Goal: Task Accomplishment & Management: Manage account settings

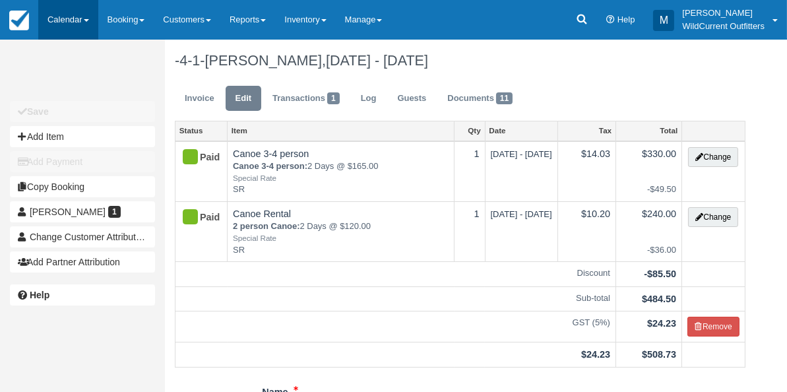
click at [64, 22] on link "Calendar" at bounding box center [68, 20] width 60 height 40
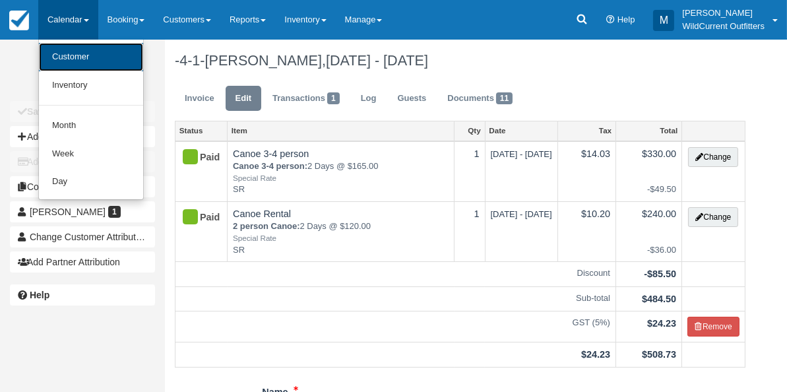
click at [65, 67] on link "Customer" at bounding box center [91, 57] width 104 height 28
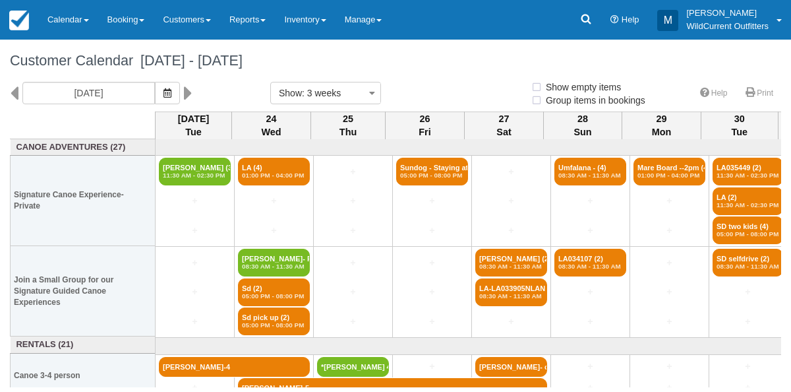
select select
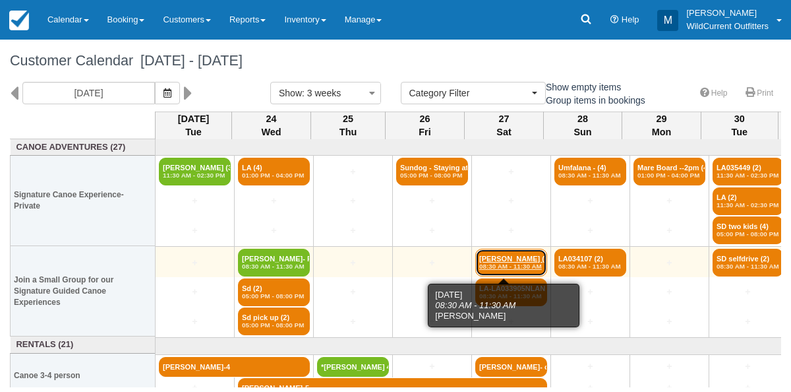
click at [487, 263] on em "08:30 AM - 11:30 AM" at bounding box center [511, 267] width 64 height 8
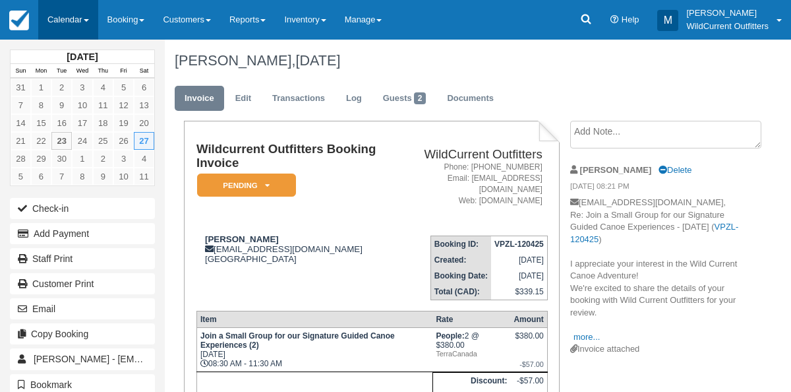
click at [48, 11] on link "Calendar" at bounding box center [68, 20] width 60 height 40
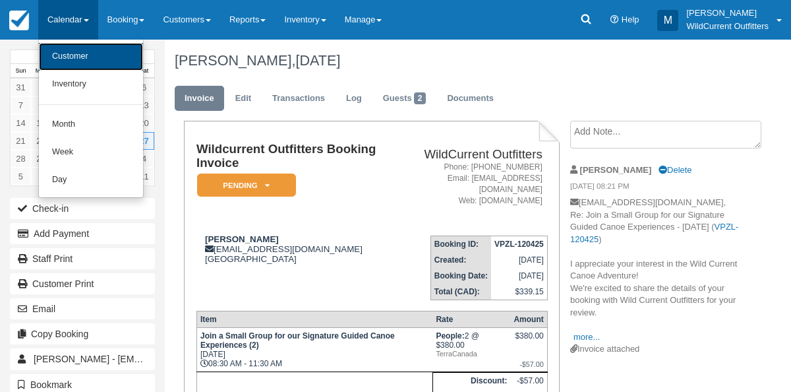
click at [60, 55] on link "Customer" at bounding box center [91, 57] width 104 height 28
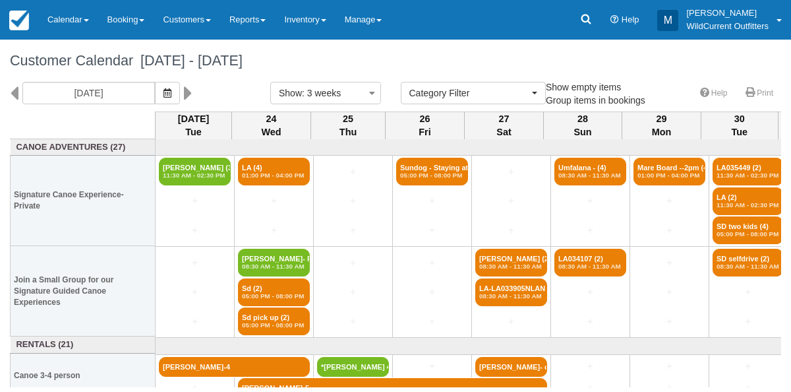
select select
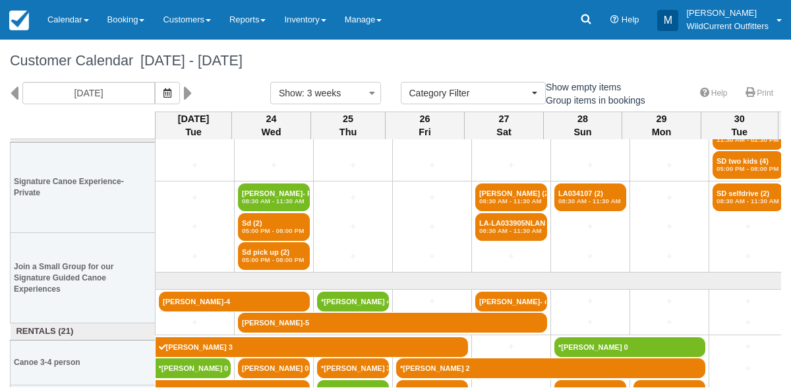
scroll to position [77, 0]
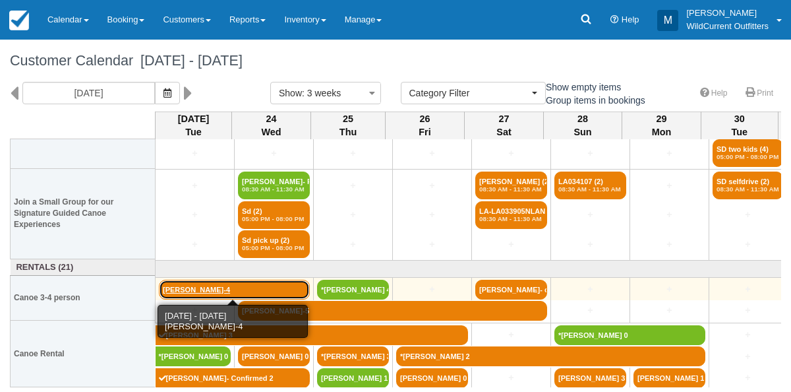
click at [177, 290] on link "[PERSON_NAME]-4" at bounding box center [234, 290] width 151 height 20
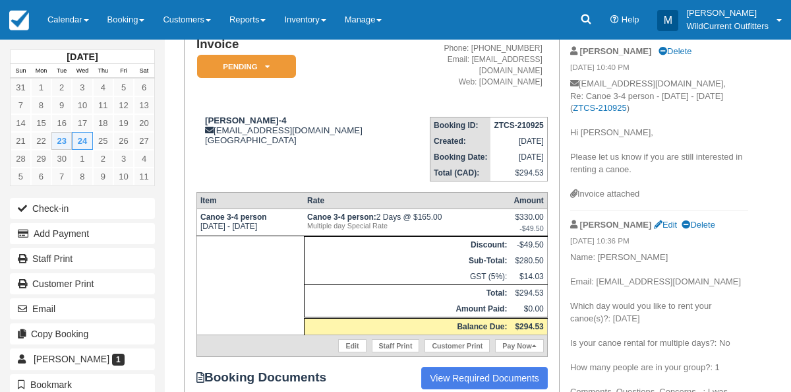
scroll to position [118, 0]
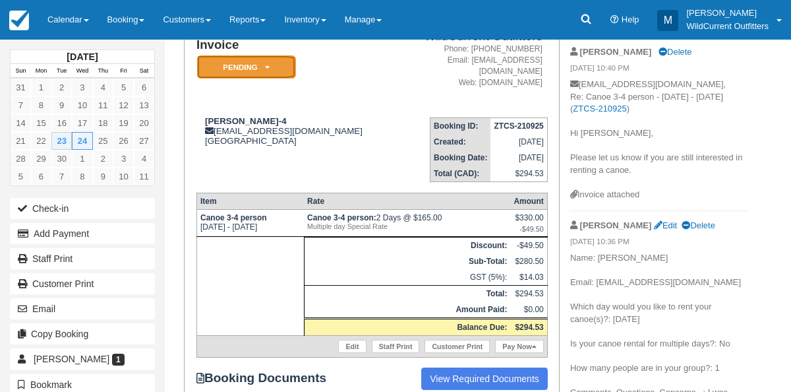
click at [266, 69] on icon at bounding box center [267, 67] width 5 height 8
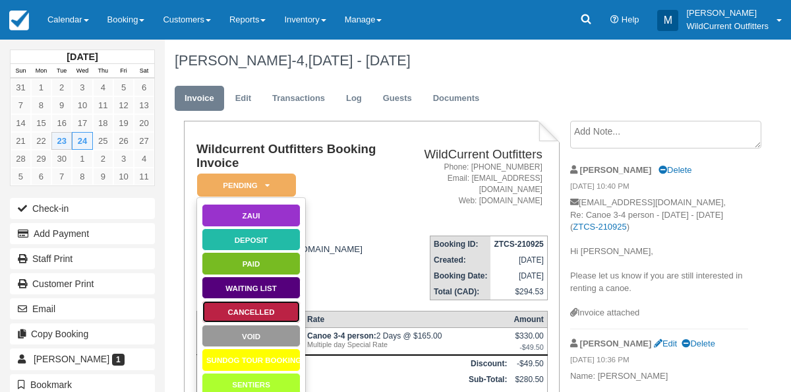
click at [249, 307] on link "Cancelled" at bounding box center [251, 311] width 99 height 23
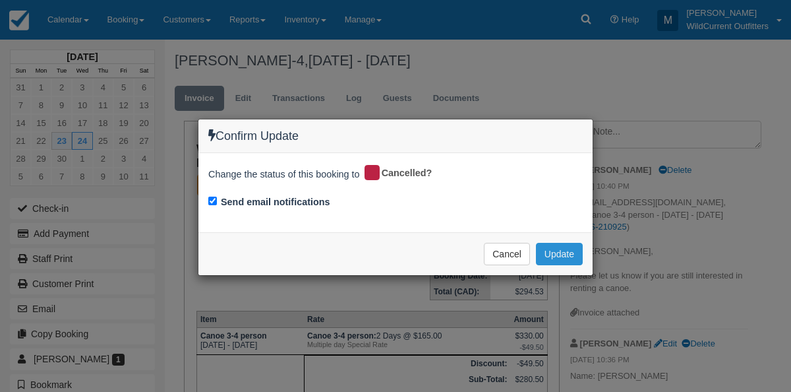
click at [545, 257] on button "Update" at bounding box center [559, 254] width 47 height 22
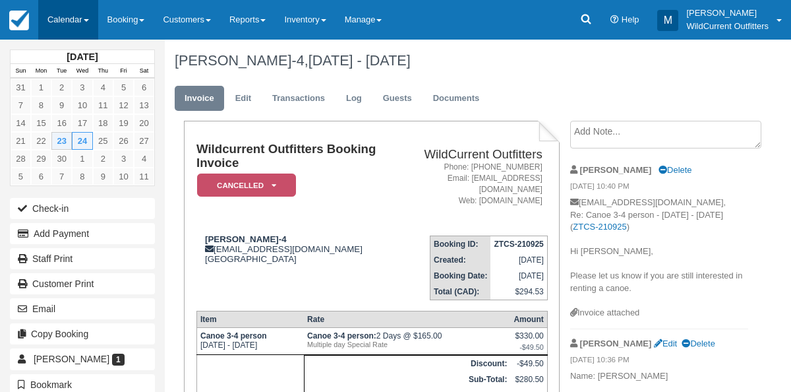
click at [60, 22] on link "Calendar" at bounding box center [68, 20] width 60 height 40
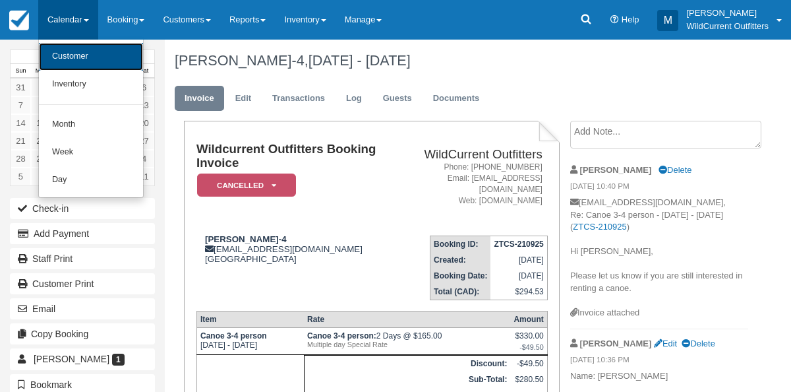
click at [69, 58] on link "Customer" at bounding box center [91, 57] width 104 height 28
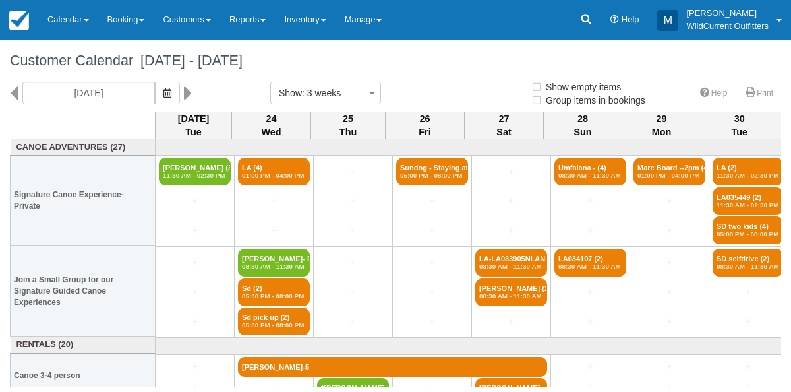
select select
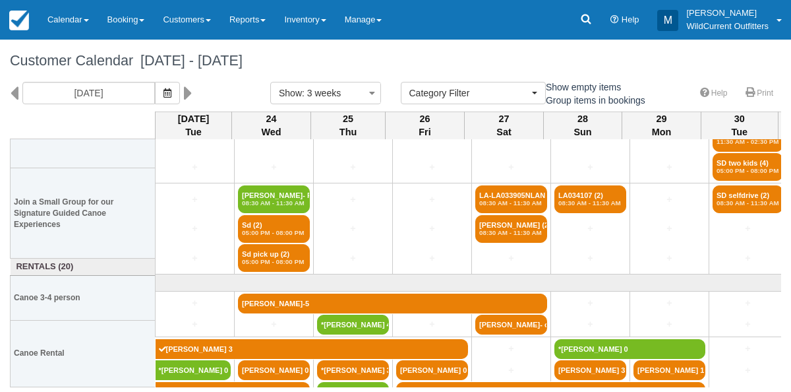
scroll to position [77, 0]
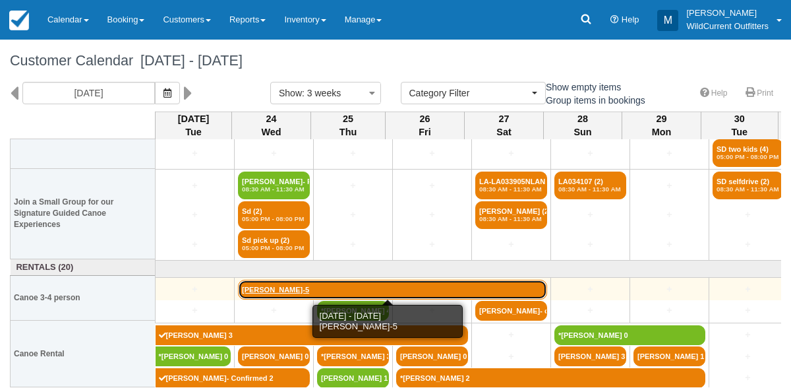
click at [255, 280] on link "[PERSON_NAME]-5" at bounding box center [392, 290] width 309 height 20
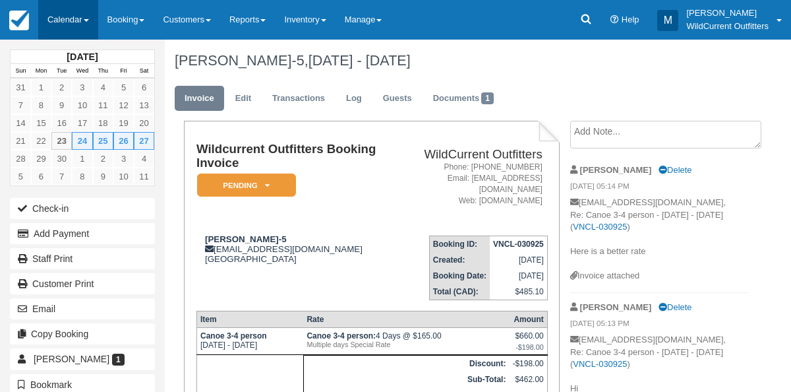
click at [69, 28] on link "Calendar" at bounding box center [68, 20] width 60 height 40
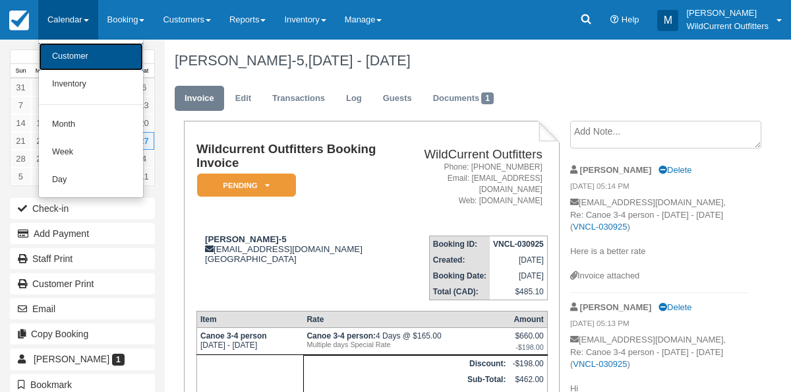
click at [71, 55] on link "Customer" at bounding box center [91, 57] width 104 height 28
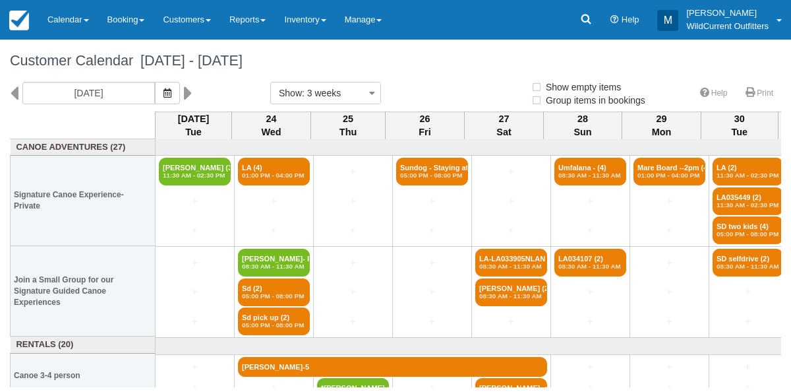
select select
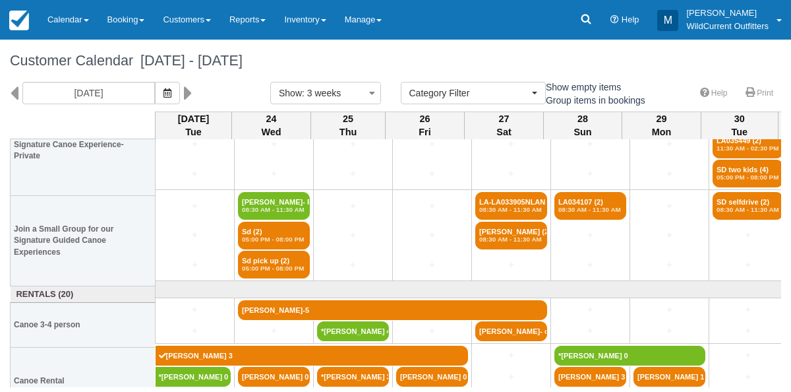
scroll to position [77, 0]
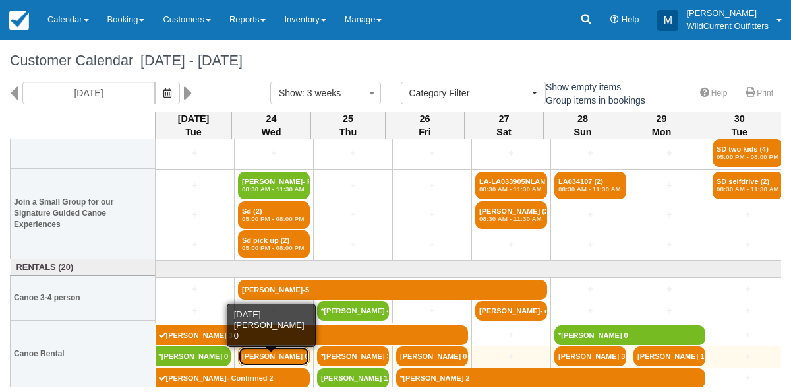
click at [249, 354] on link "[PERSON_NAME] 0" at bounding box center [274, 356] width 72 height 20
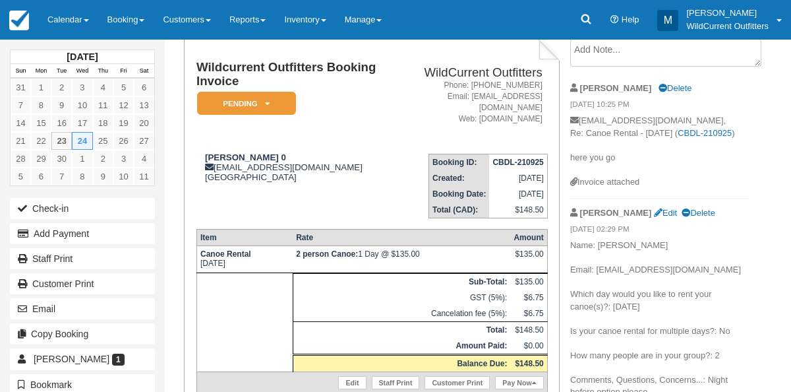
scroll to position [81, 0]
click at [59, 16] on link "Calendar" at bounding box center [68, 20] width 60 height 40
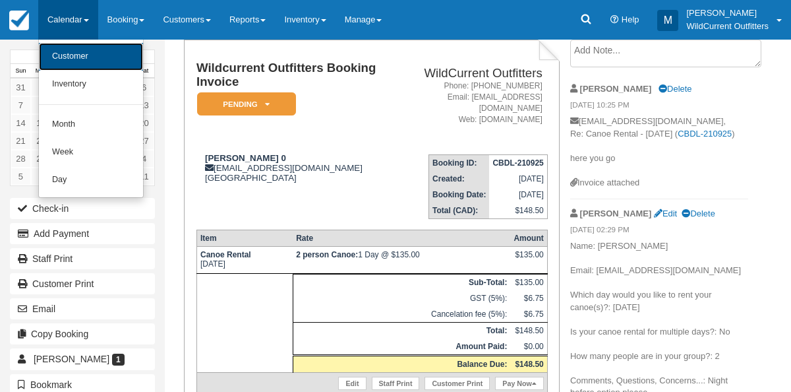
click at [63, 53] on link "Customer" at bounding box center [91, 57] width 104 height 28
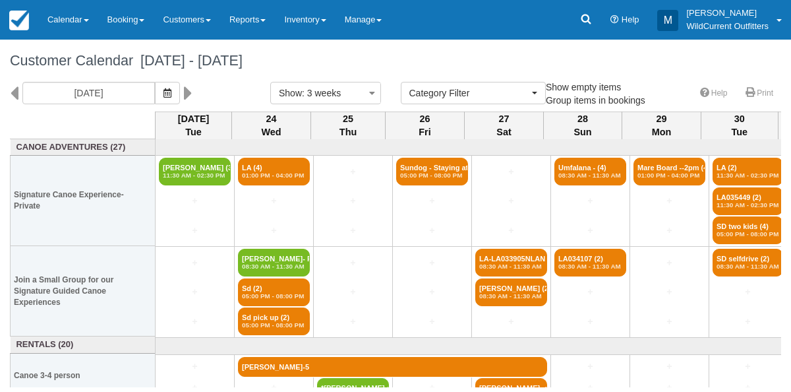
select select
